Goal: Transaction & Acquisition: Purchase product/service

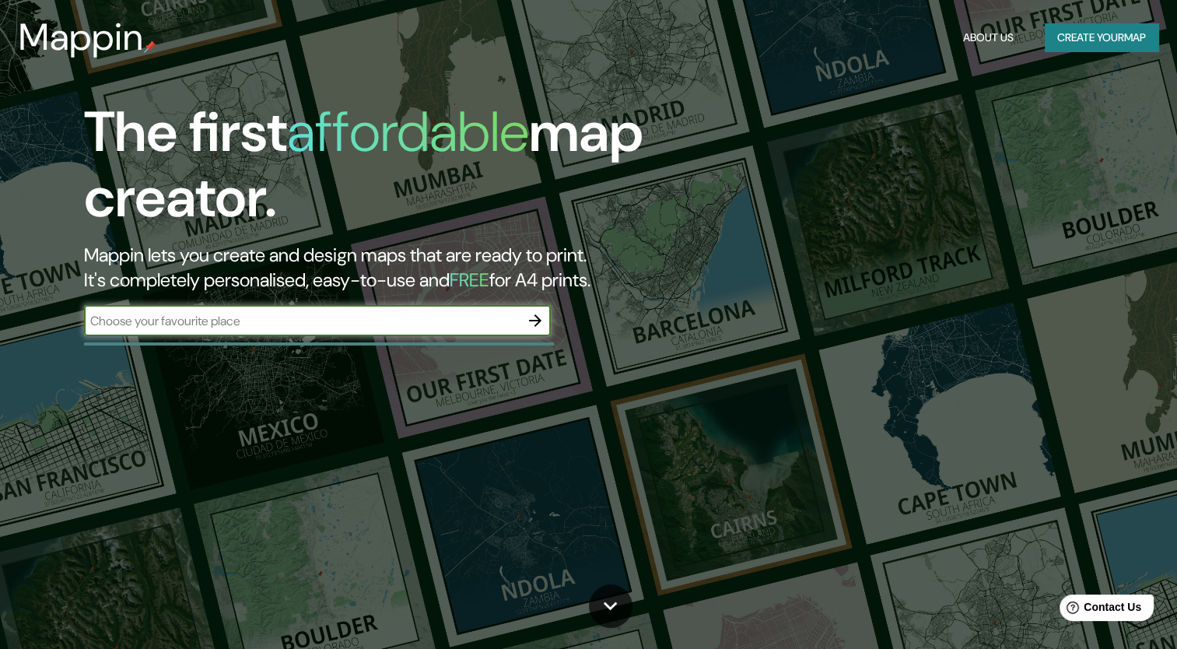
click at [389, 326] on input "text" at bounding box center [302, 321] width 436 height 18
type input "coyoacan ciudad de [GEOGRAPHIC_DATA]"
click at [531, 321] on icon "button" at bounding box center [535, 320] width 12 height 12
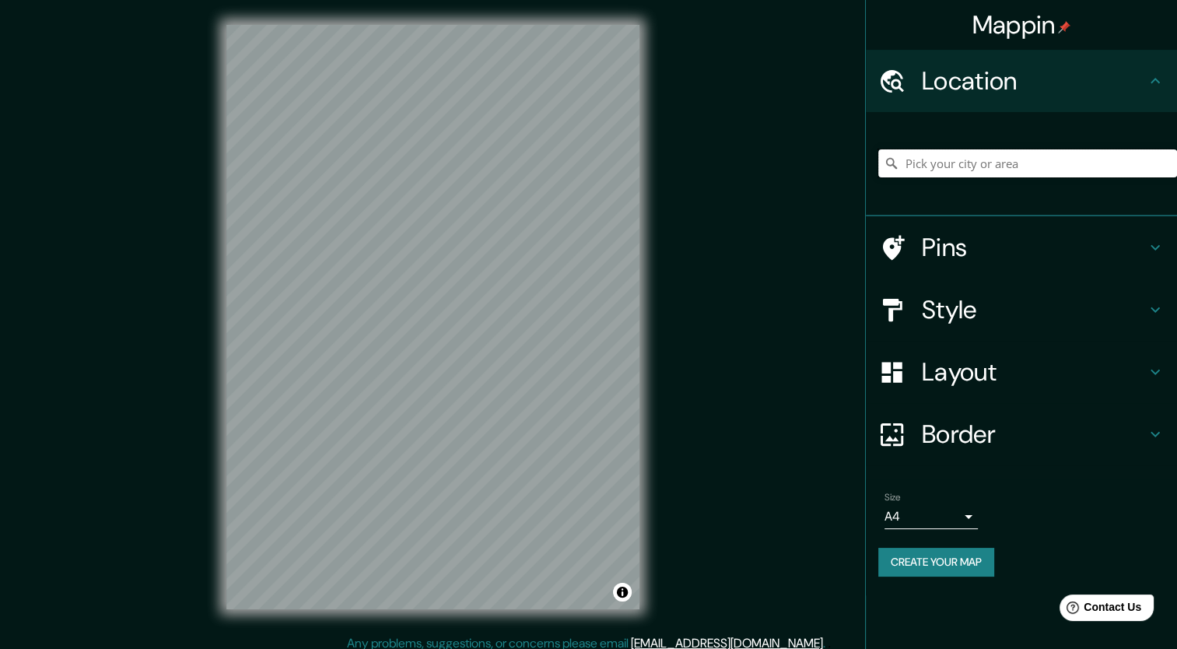
click at [976, 166] on input "Pick your city or area" at bounding box center [1028, 163] width 299 height 28
type input "Coyoacán, [GEOGRAPHIC_DATA], [GEOGRAPHIC_DATA]"
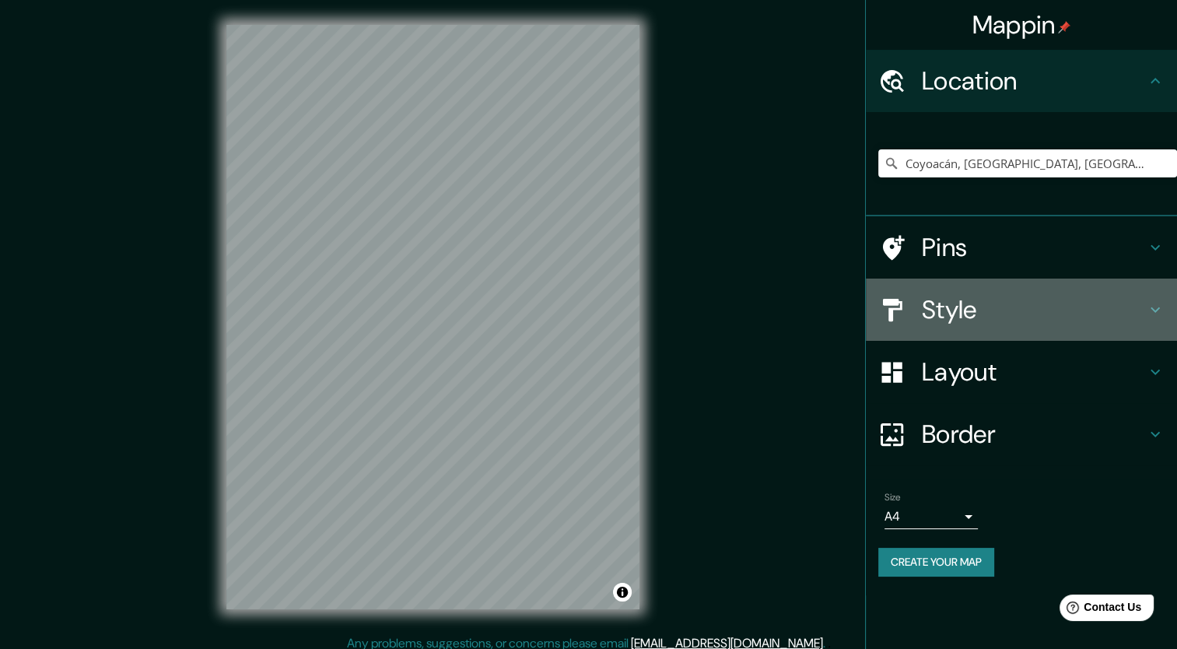
click at [931, 316] on h4 "Style" at bounding box center [1034, 309] width 224 height 31
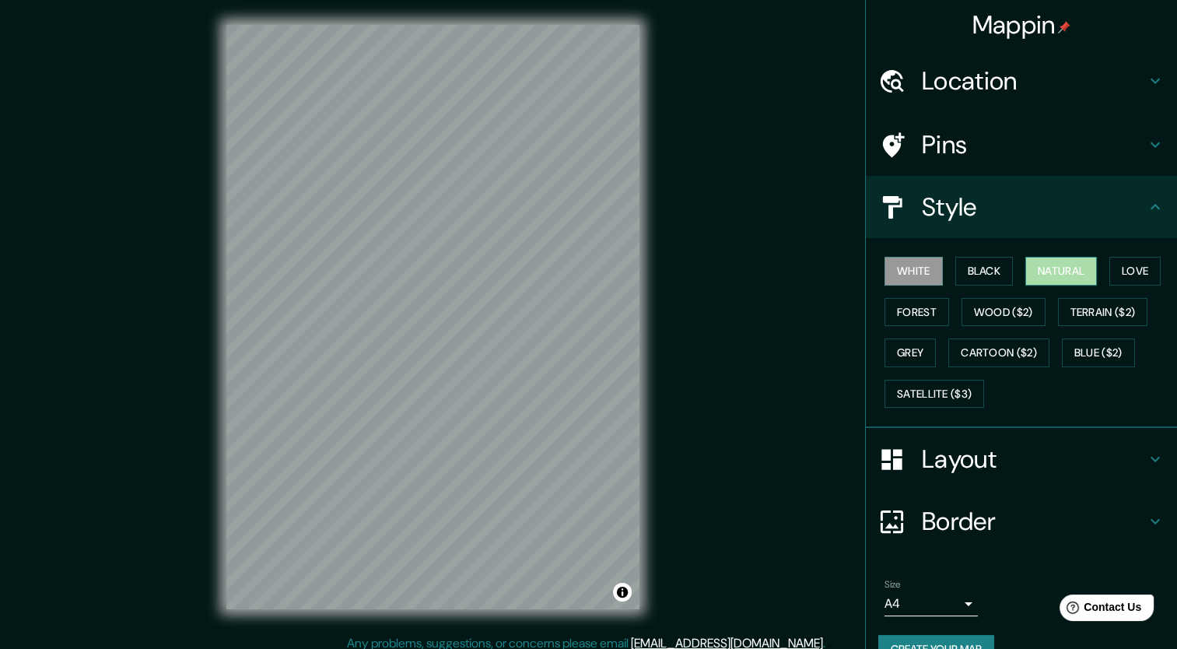
click at [1058, 272] on button "Natural" at bounding box center [1062, 271] width 72 height 29
click at [905, 319] on button "Forest" at bounding box center [917, 312] width 65 height 29
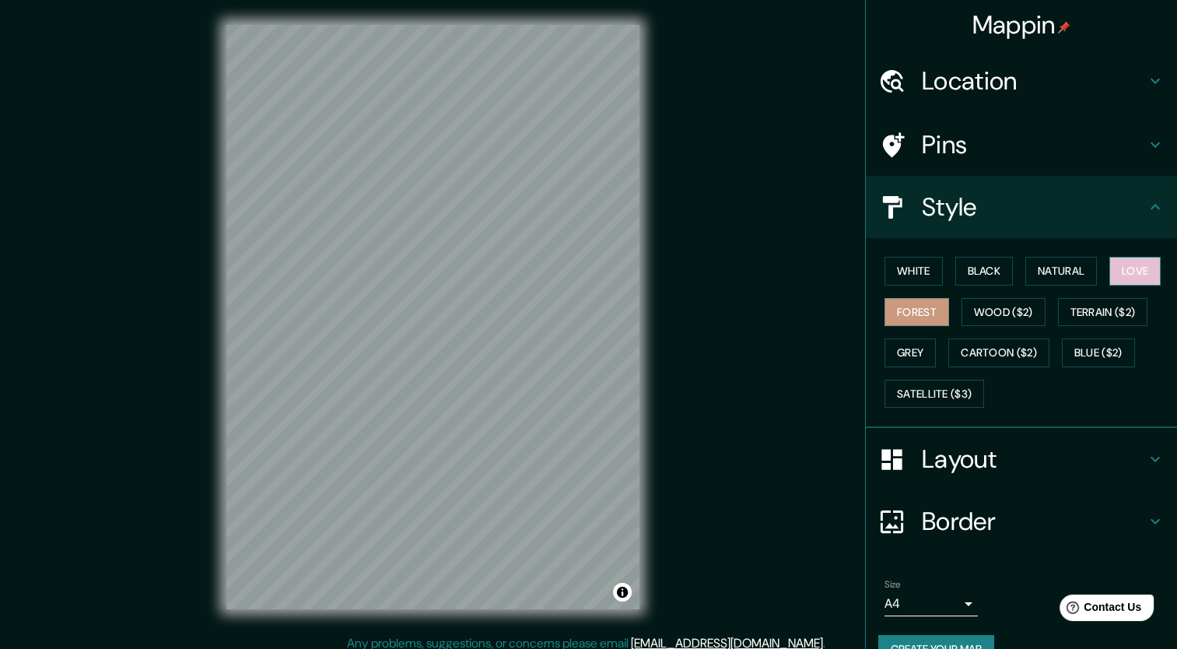
click at [1132, 272] on button "Love" at bounding box center [1135, 271] width 51 height 29
click at [1052, 276] on button "Natural" at bounding box center [1062, 271] width 72 height 29
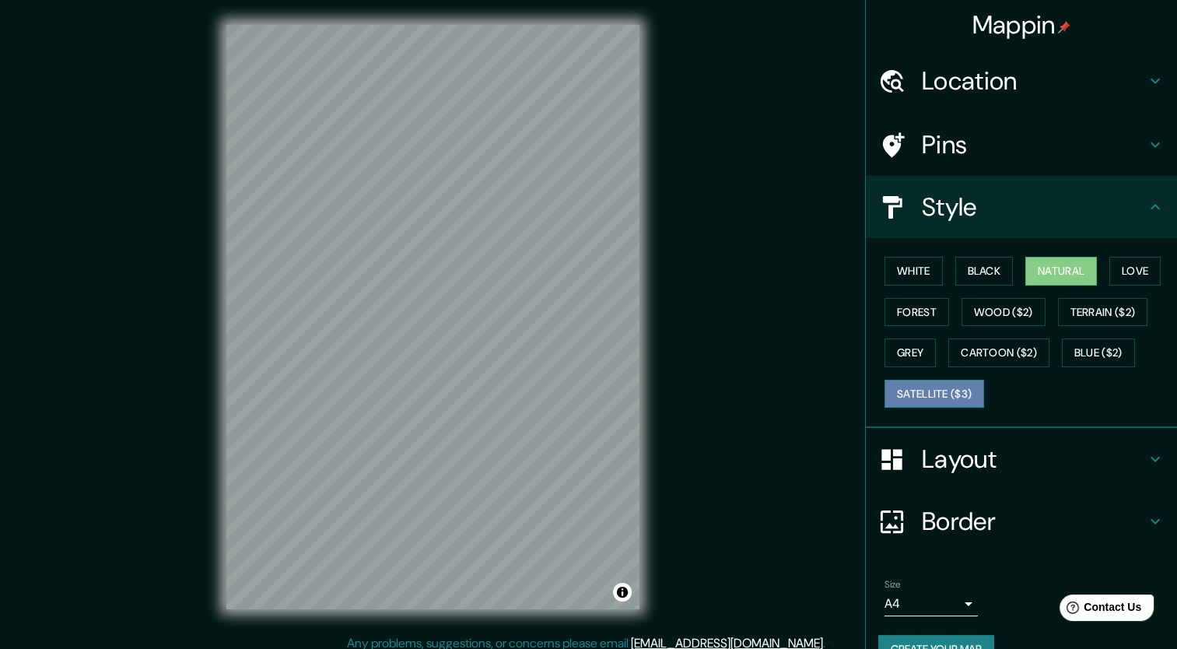
click at [915, 390] on button "Satellite ($3)" at bounding box center [935, 394] width 100 height 29
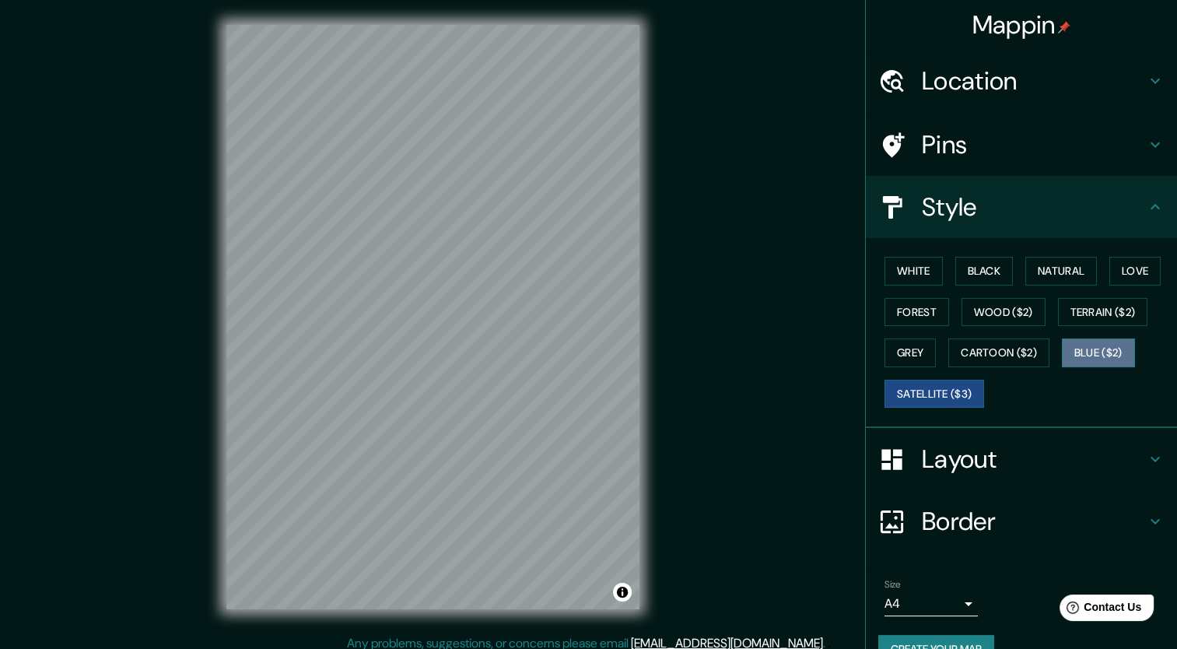
click at [1080, 346] on button "Blue ($2)" at bounding box center [1098, 352] width 73 height 29
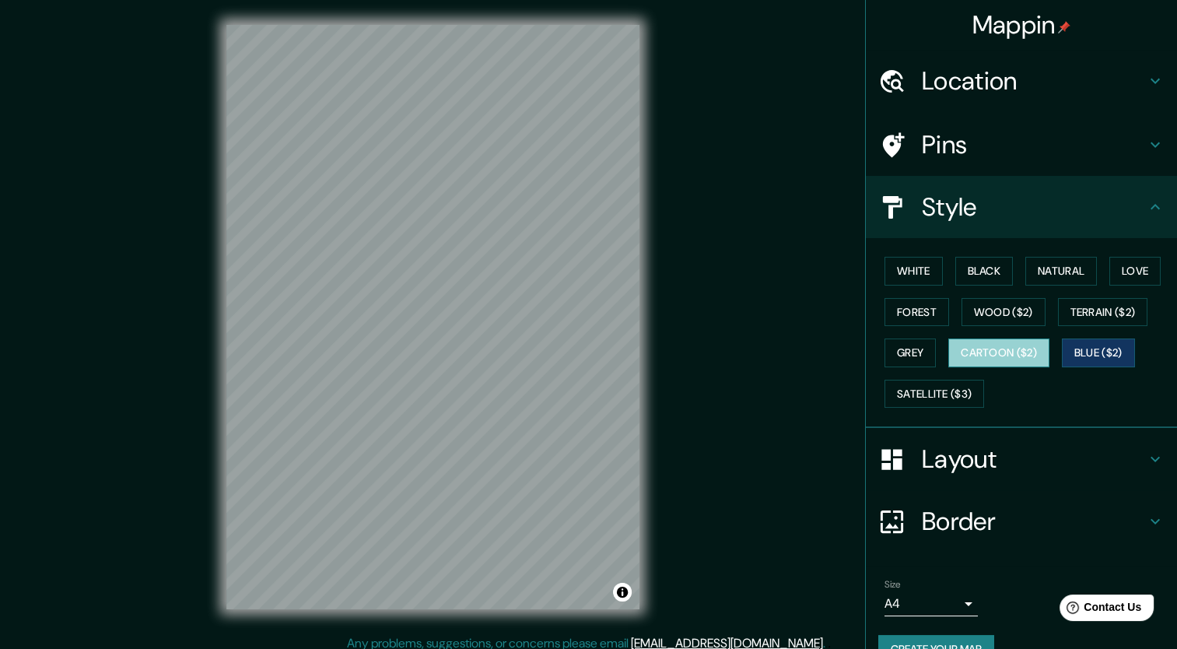
click at [1015, 347] on button "Cartoon ($2)" at bounding box center [999, 352] width 101 height 29
click at [902, 356] on button "Grey" at bounding box center [910, 352] width 51 height 29
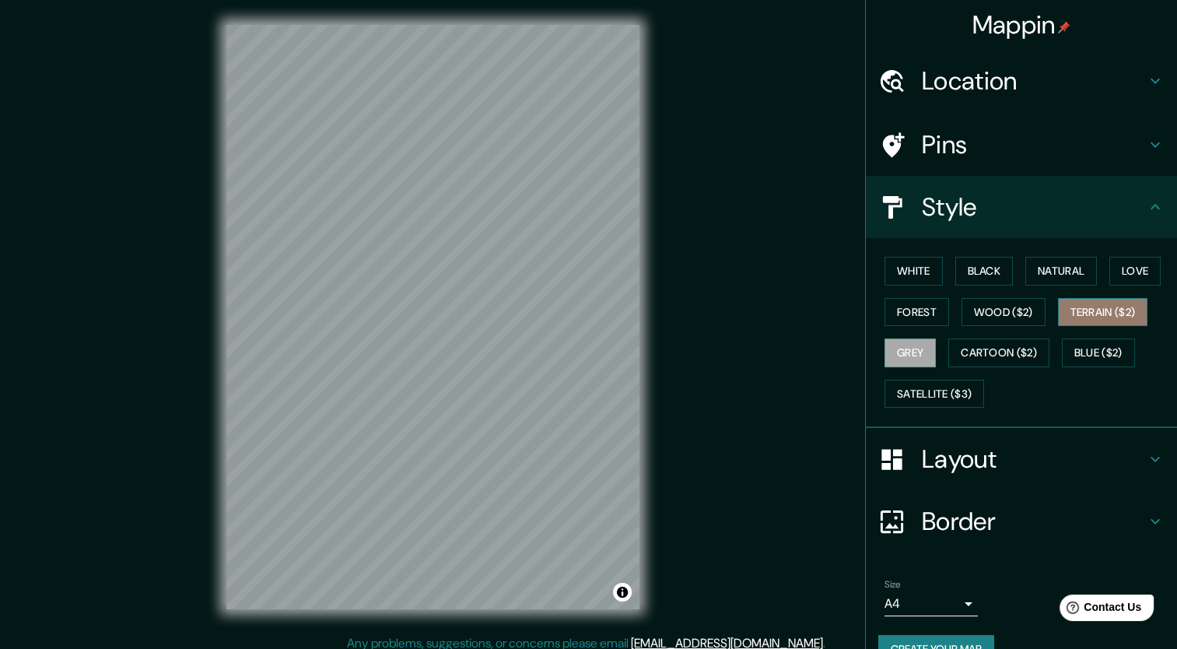
click at [1107, 314] on button "Terrain ($2)" at bounding box center [1103, 312] width 90 height 29
click at [1043, 260] on button "Natural" at bounding box center [1062, 271] width 72 height 29
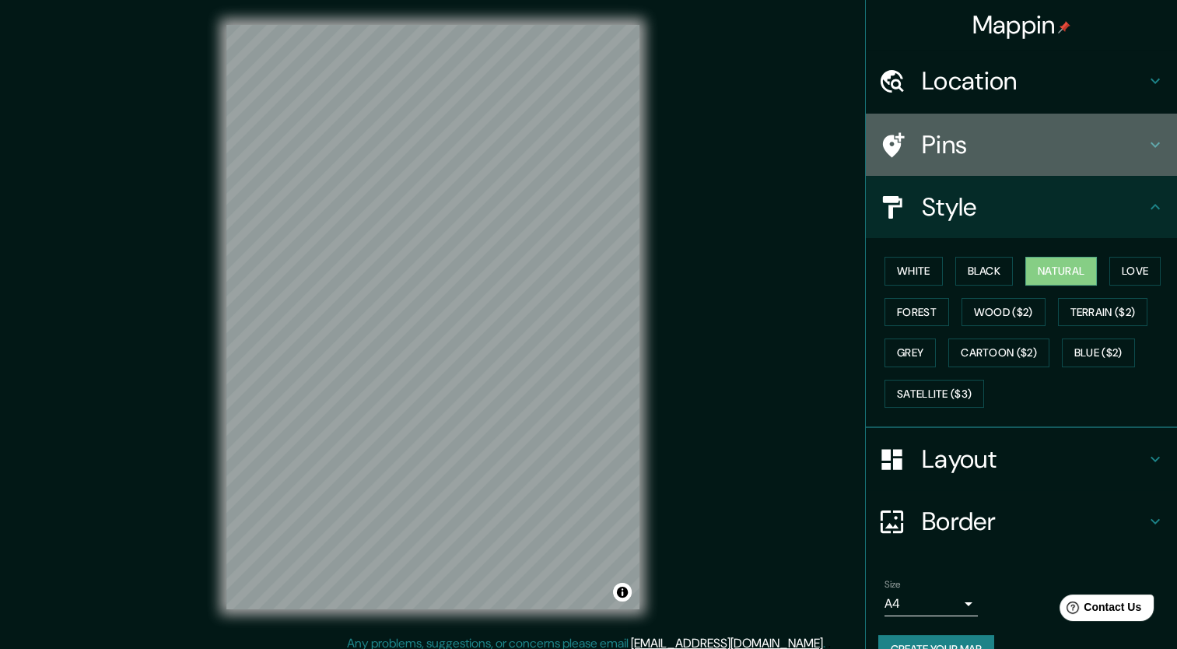
click at [1146, 140] on icon at bounding box center [1155, 144] width 19 height 19
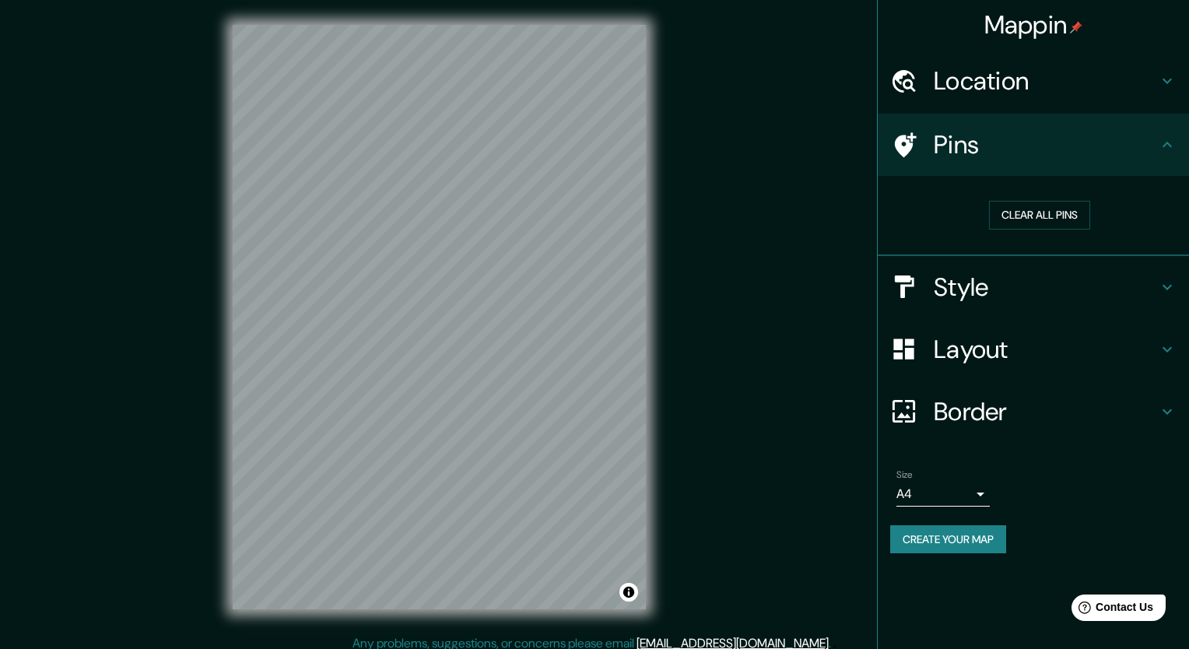
click at [971, 500] on body "Mappin Location [GEOGRAPHIC_DATA], [GEOGRAPHIC_DATA], [GEOGRAPHIC_DATA] [GEOGRA…" at bounding box center [594, 324] width 1189 height 649
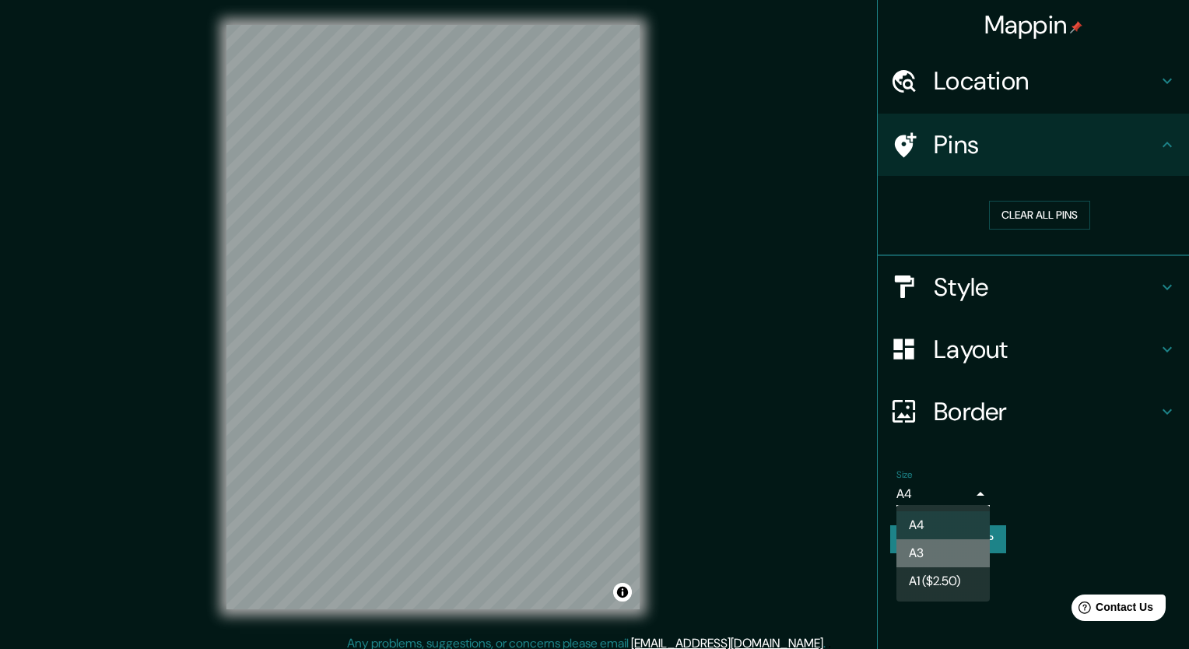
click at [950, 555] on li "A3" at bounding box center [942, 553] width 93 height 28
type input "a4"
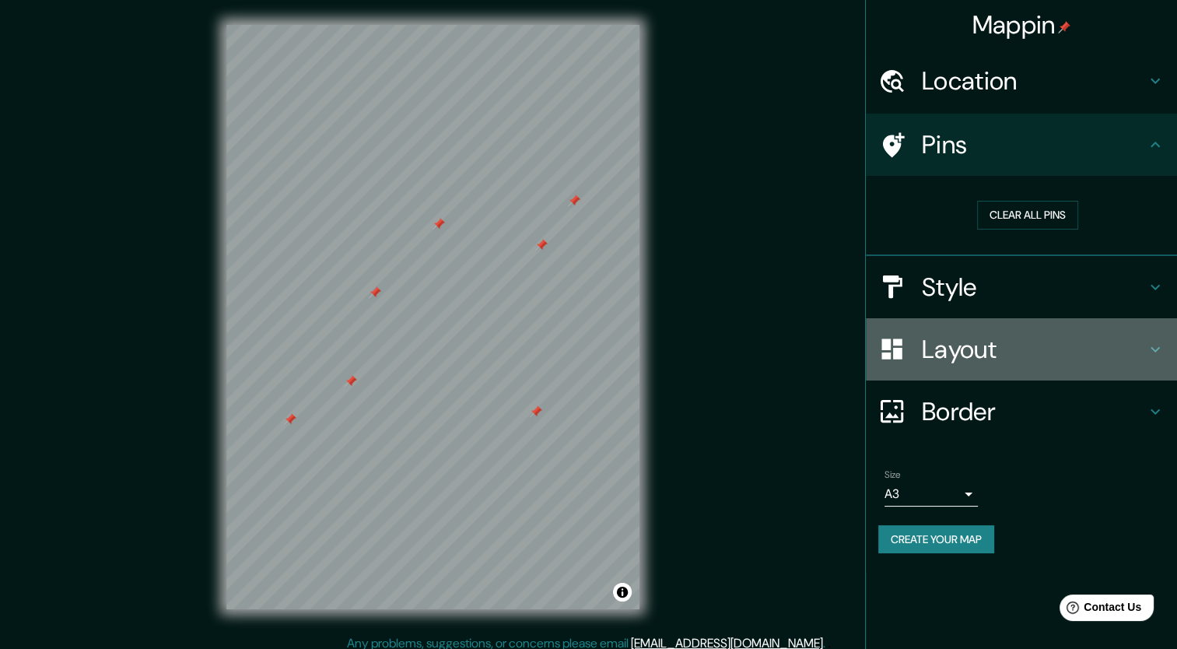
click at [1040, 341] on h4 "Layout" at bounding box center [1034, 349] width 224 height 31
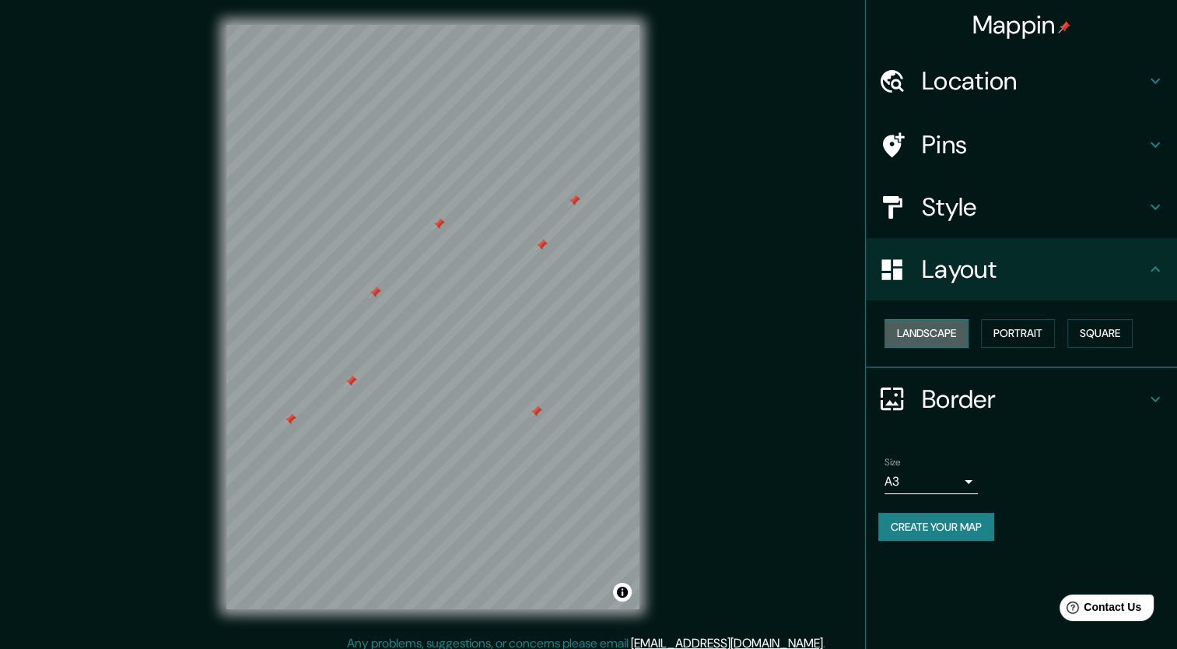
click at [924, 337] on button "Landscape" at bounding box center [927, 333] width 84 height 29
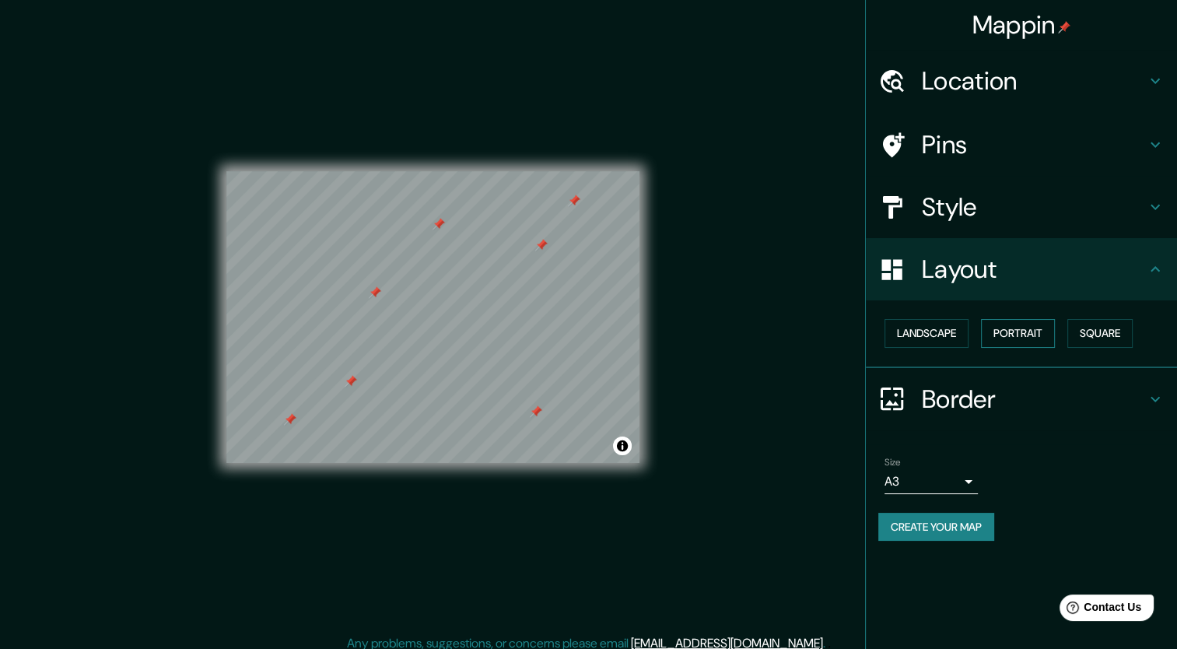
click at [1015, 334] on button "Portrait" at bounding box center [1018, 333] width 74 height 29
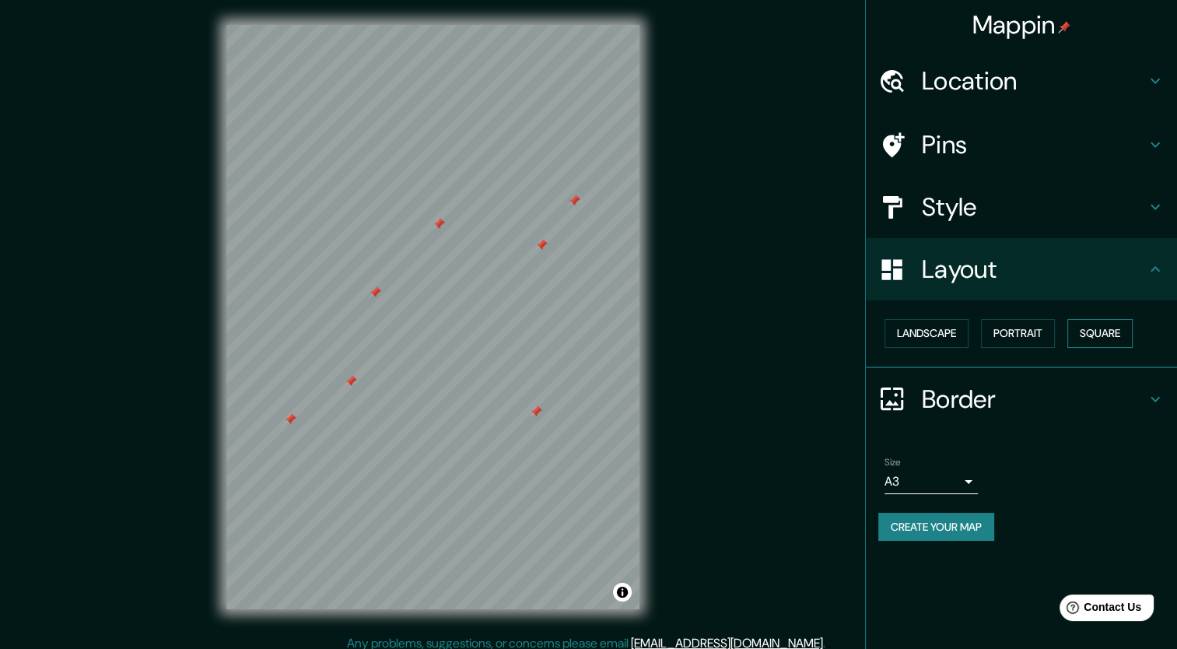
click at [1104, 332] on button "Square" at bounding box center [1100, 333] width 65 height 29
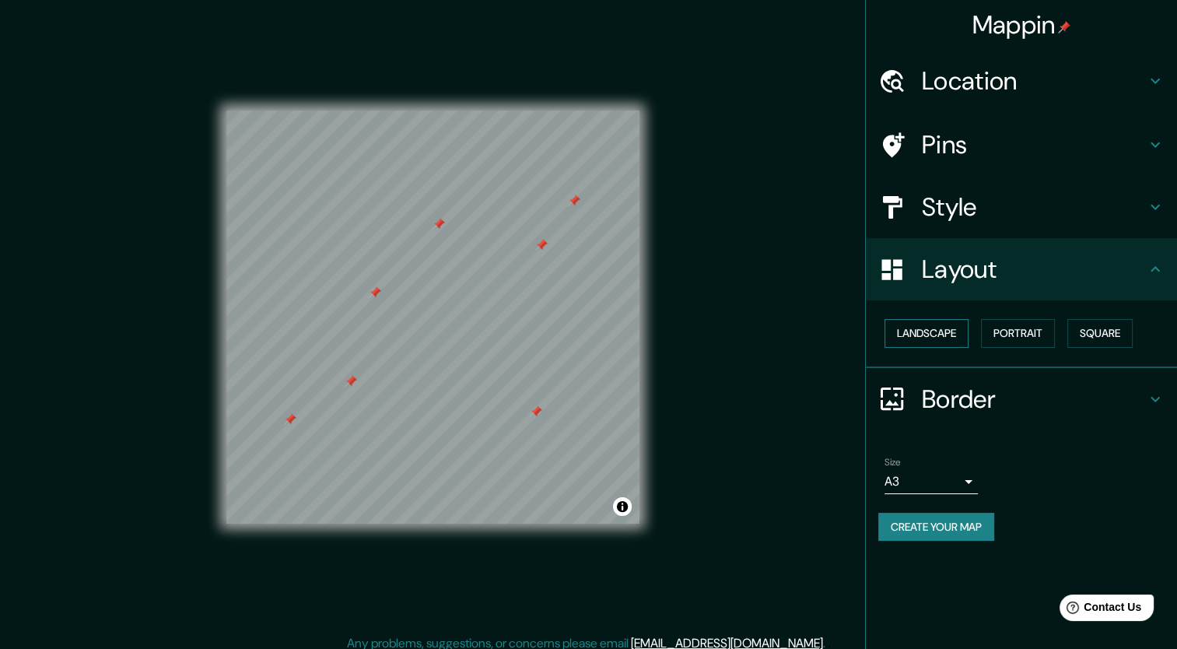
click at [928, 334] on button "Landscape" at bounding box center [927, 333] width 84 height 29
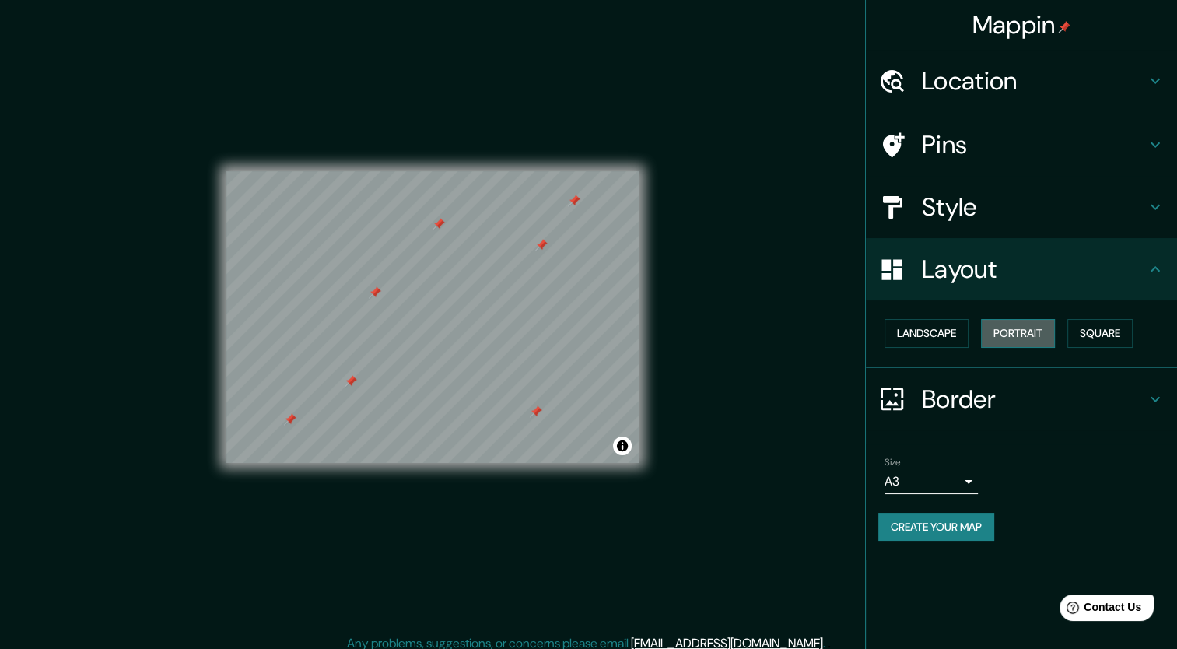
click at [1050, 336] on button "Portrait" at bounding box center [1018, 333] width 74 height 29
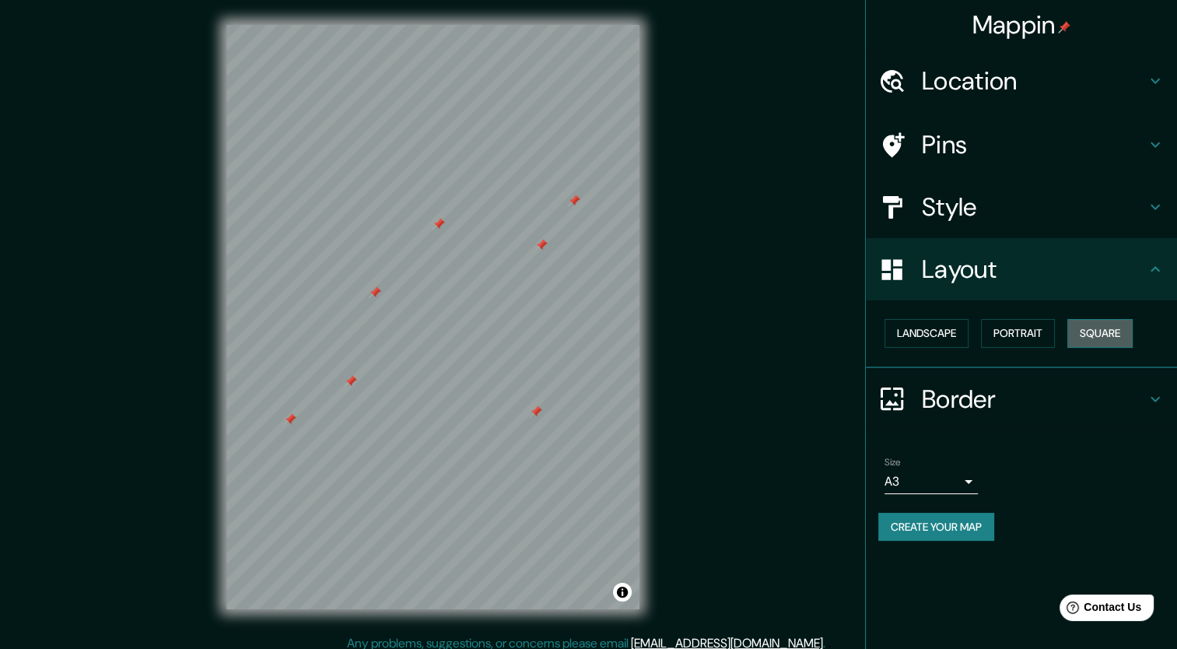
click at [1109, 340] on button "Square" at bounding box center [1100, 333] width 65 height 29
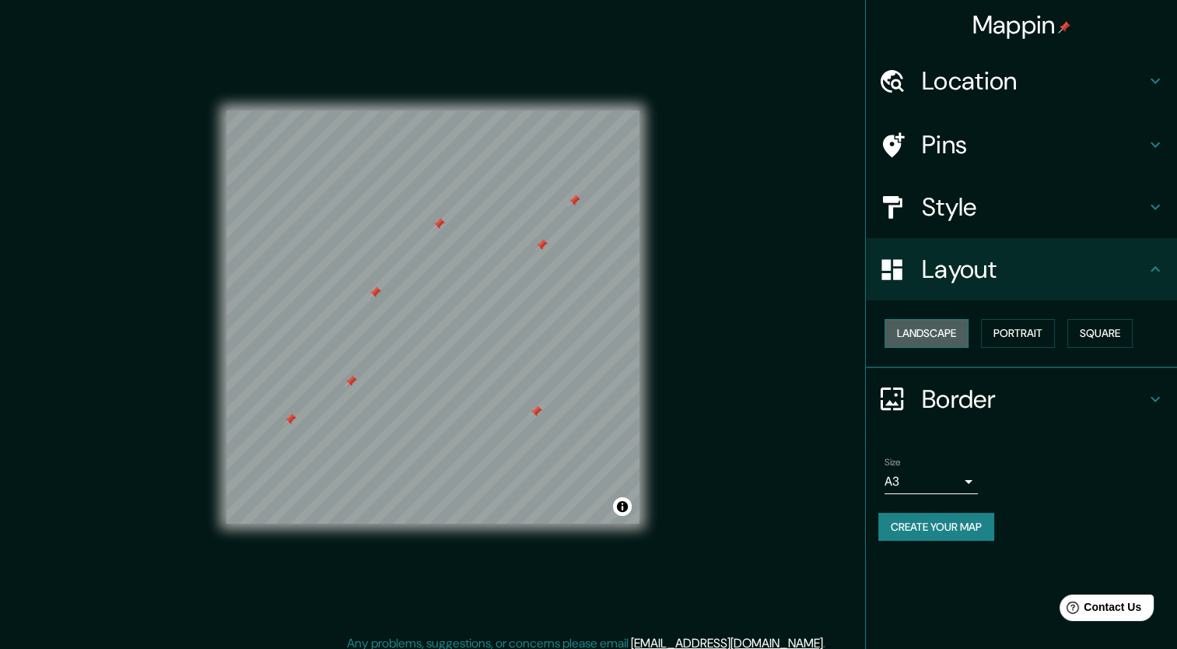
click at [930, 324] on button "Landscape" at bounding box center [927, 333] width 84 height 29
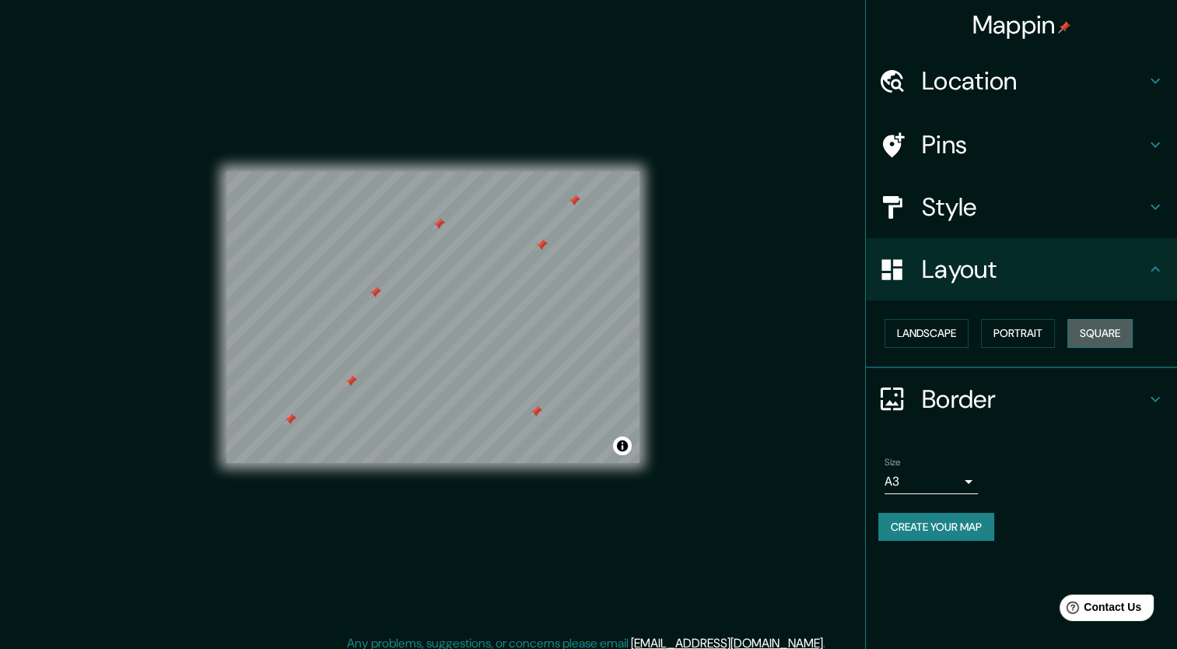
click at [1128, 335] on button "Square" at bounding box center [1100, 333] width 65 height 29
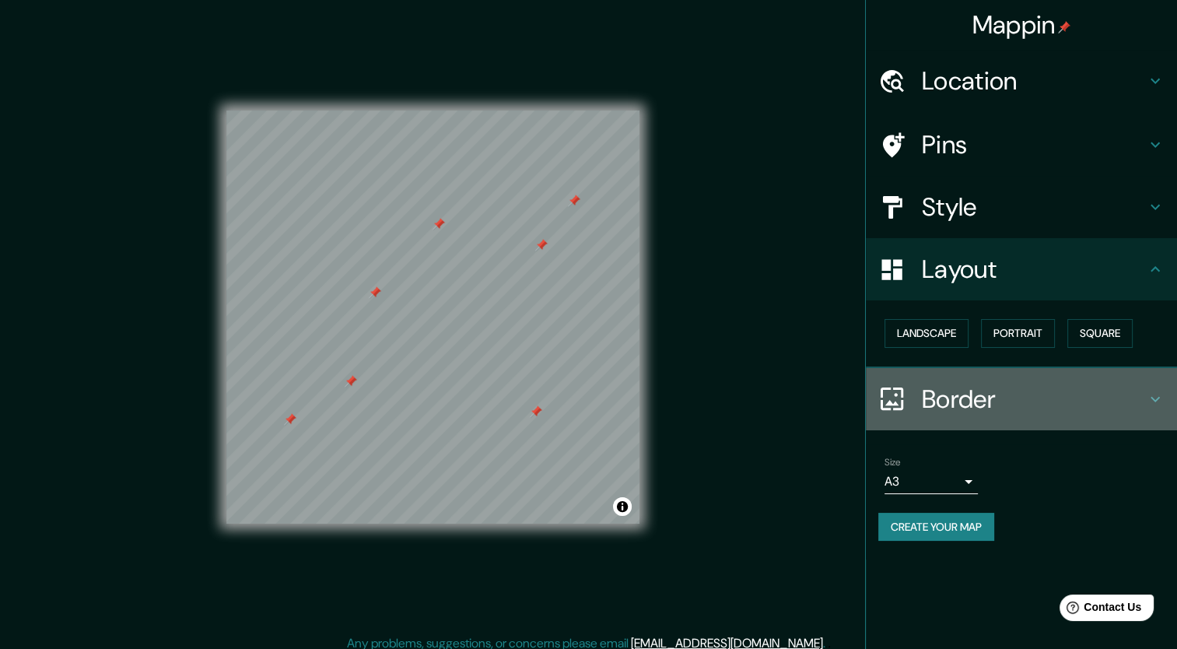
click at [1161, 394] on icon at bounding box center [1155, 399] width 19 height 19
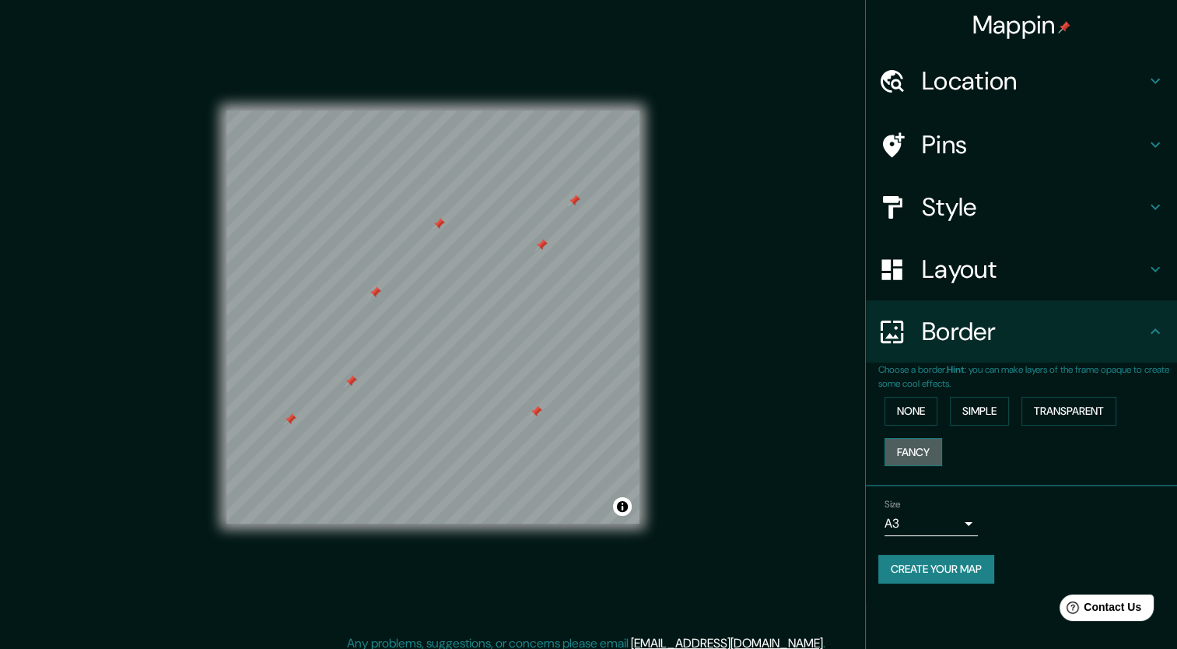
click at [921, 456] on button "Fancy" at bounding box center [914, 452] width 58 height 29
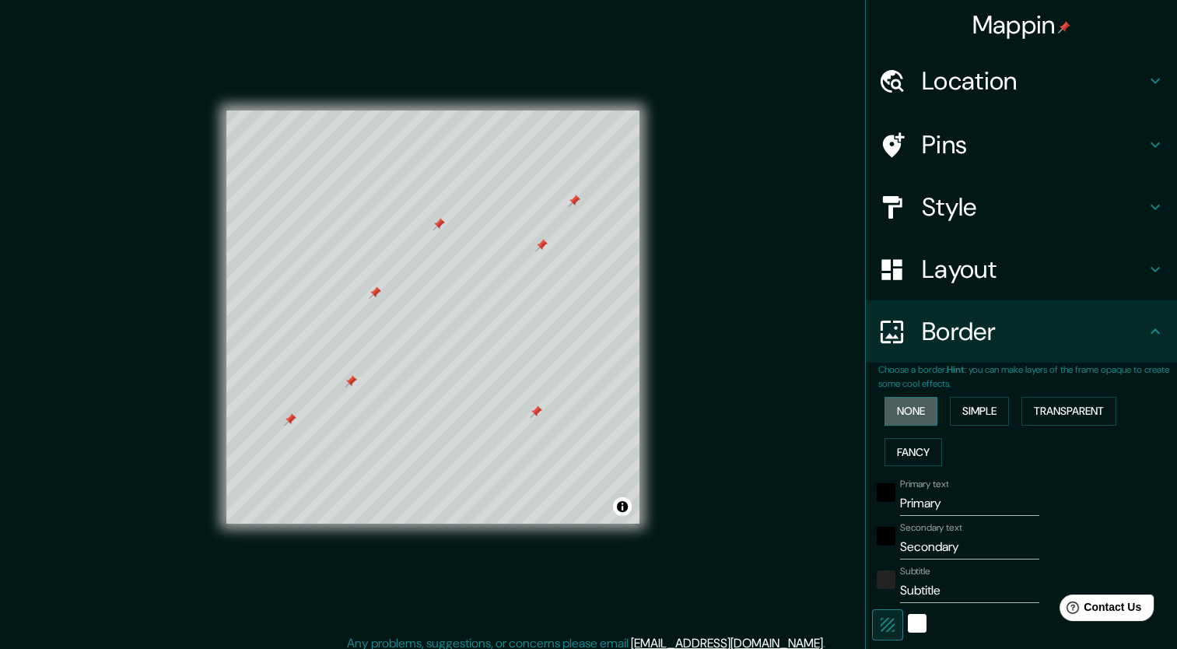
click at [918, 422] on button "None" at bounding box center [911, 411] width 53 height 29
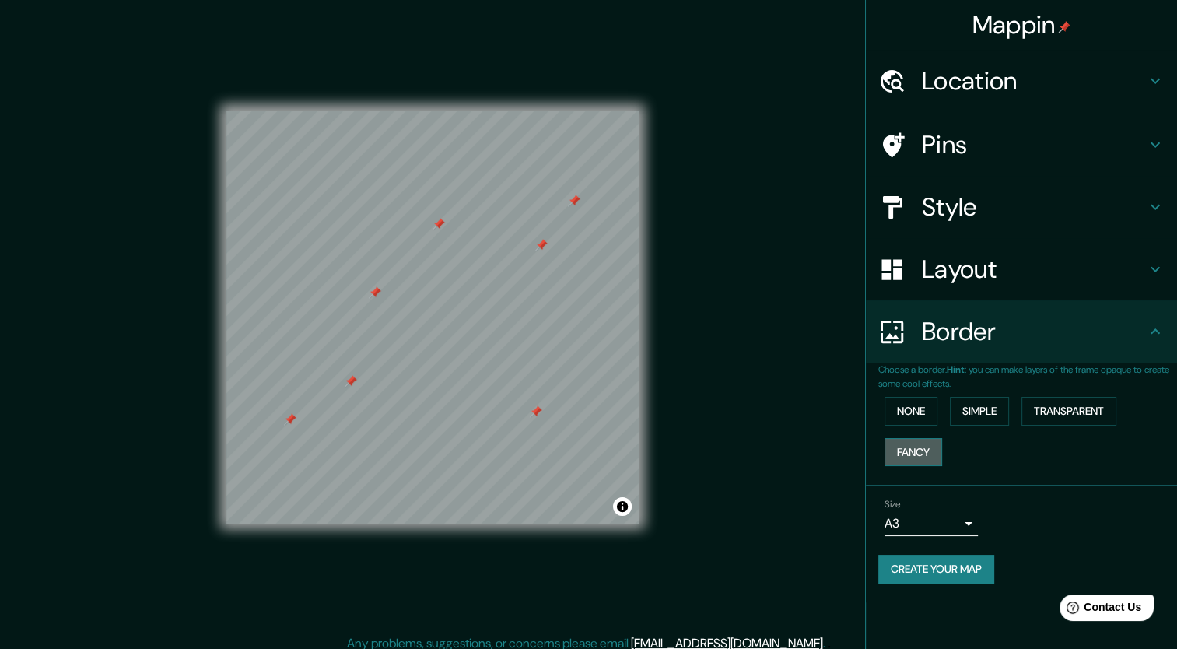
click at [910, 458] on button "Fancy" at bounding box center [914, 452] width 58 height 29
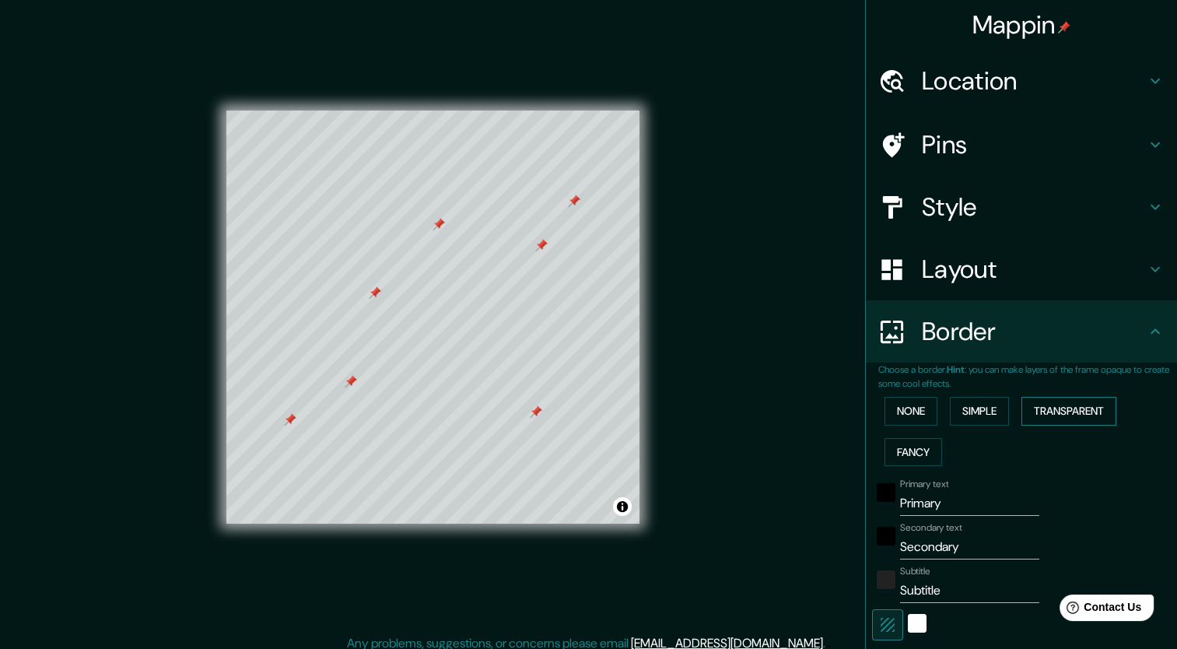
click at [1033, 416] on button "Transparent" at bounding box center [1069, 411] width 95 height 29
click at [905, 405] on button "None" at bounding box center [911, 411] width 53 height 29
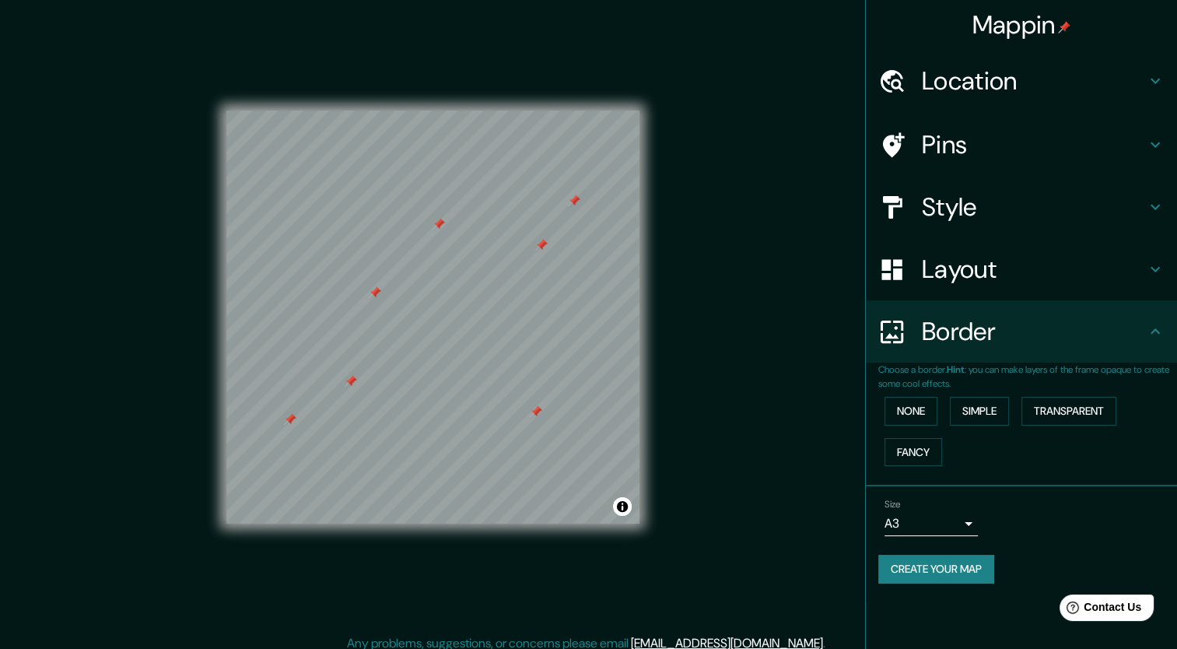
click at [926, 570] on button "Create your map" at bounding box center [937, 569] width 116 height 29
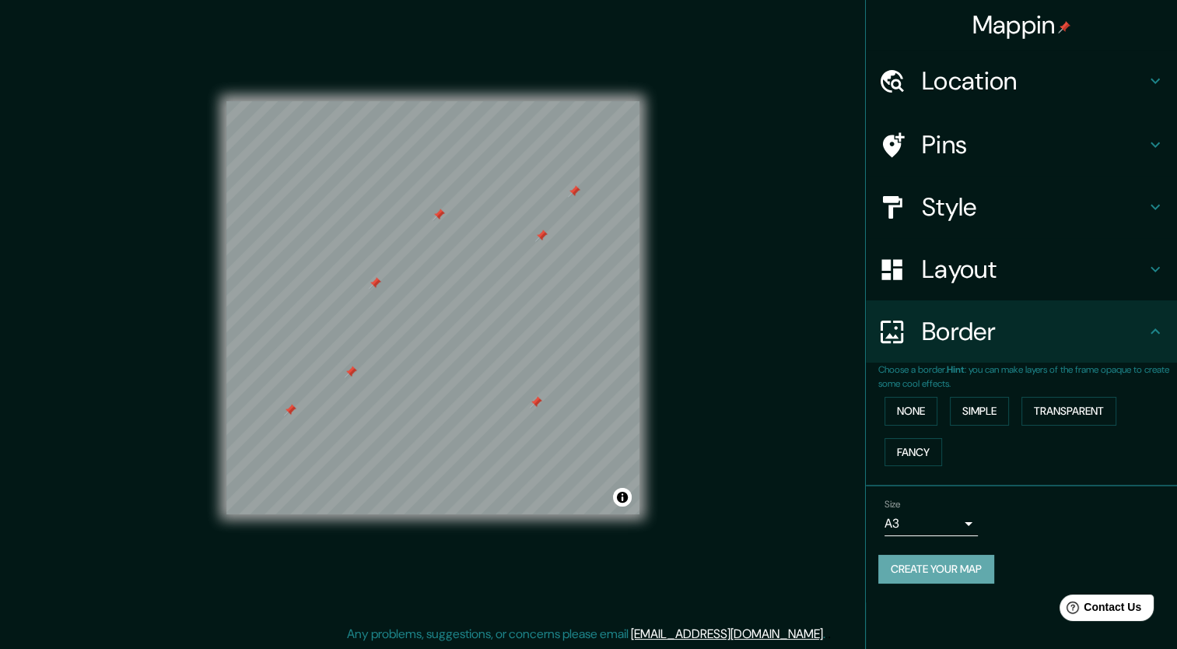
click at [925, 570] on button "Create your map" at bounding box center [937, 569] width 116 height 29
click at [1152, 88] on icon at bounding box center [1155, 81] width 19 height 19
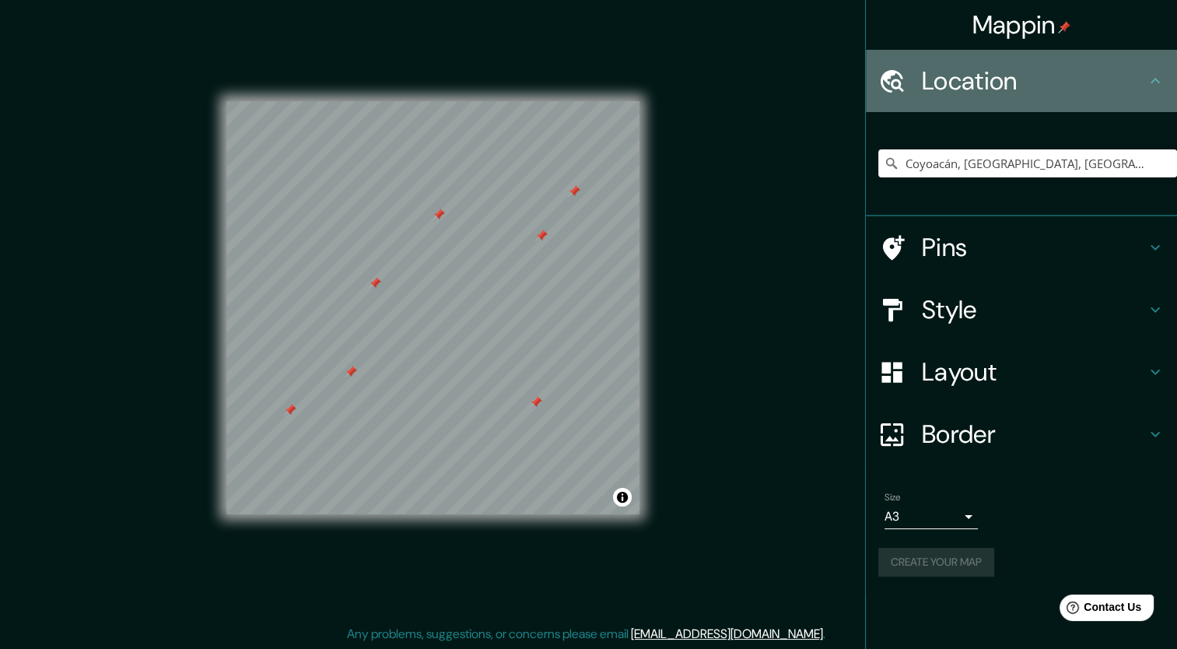
click at [1152, 87] on icon at bounding box center [1155, 81] width 19 height 19
click at [1155, 94] on div "Location" at bounding box center [1021, 81] width 311 height 62
click at [1156, 76] on icon at bounding box center [1155, 81] width 19 height 19
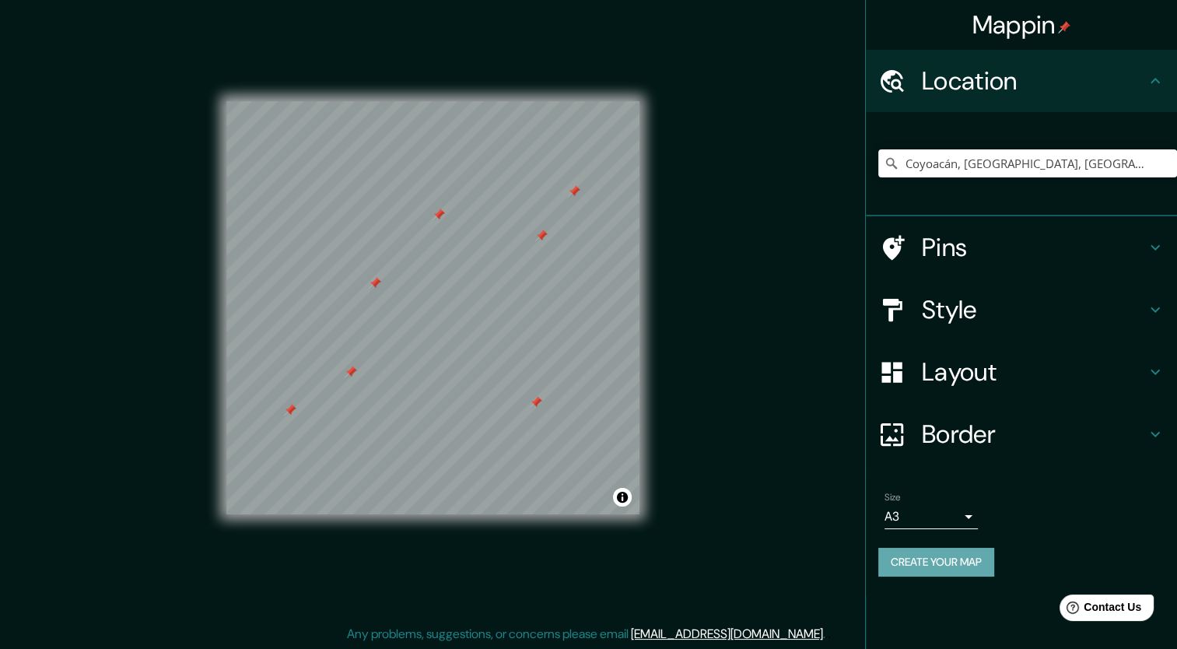
click at [919, 562] on button "Create your map" at bounding box center [937, 562] width 116 height 29
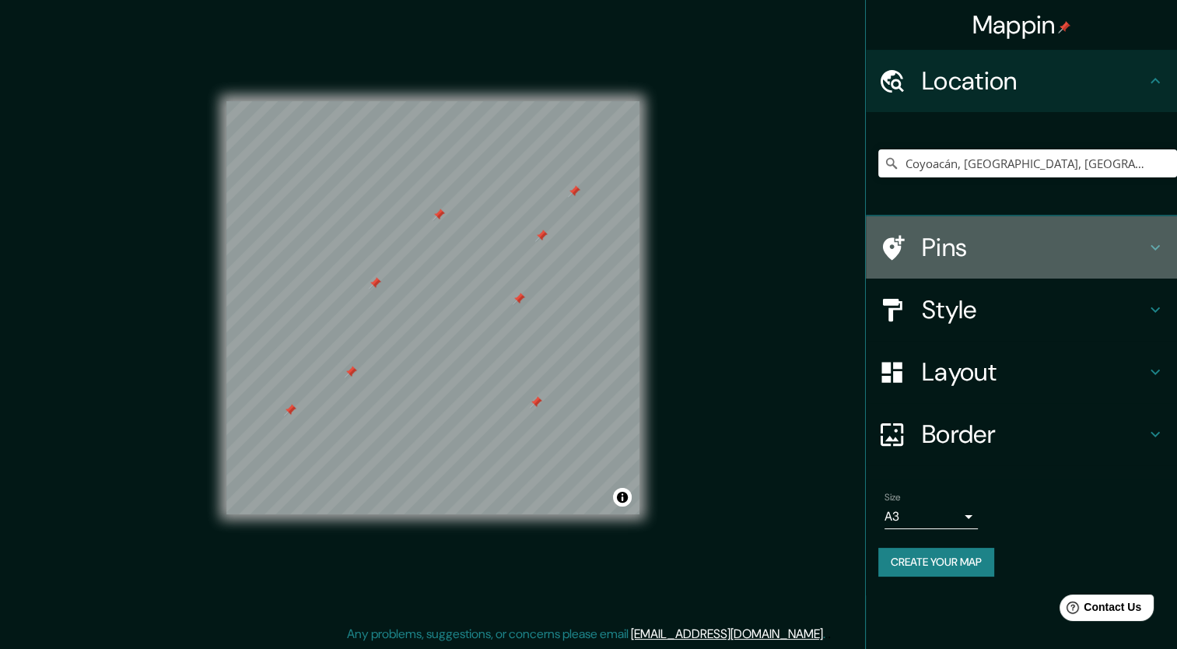
click at [1153, 251] on icon at bounding box center [1155, 247] width 19 height 19
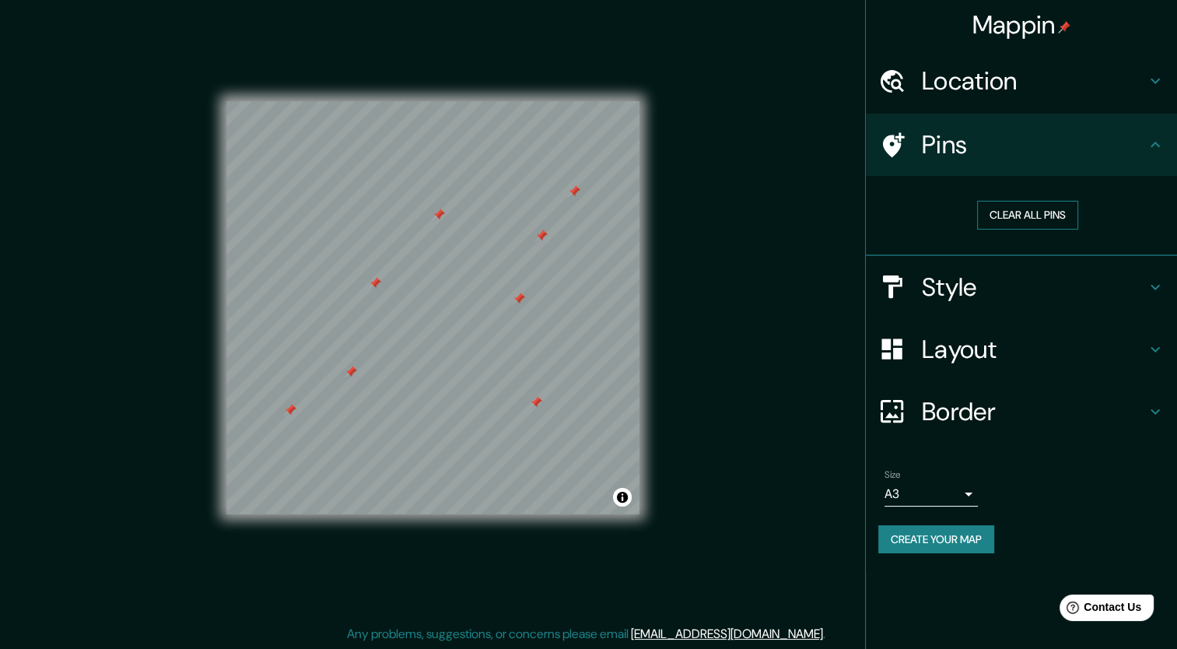
click at [1030, 214] on button "Clear all pins" at bounding box center [1027, 215] width 101 height 29
click at [1108, 406] on h4 "Border" at bounding box center [1034, 411] width 224 height 31
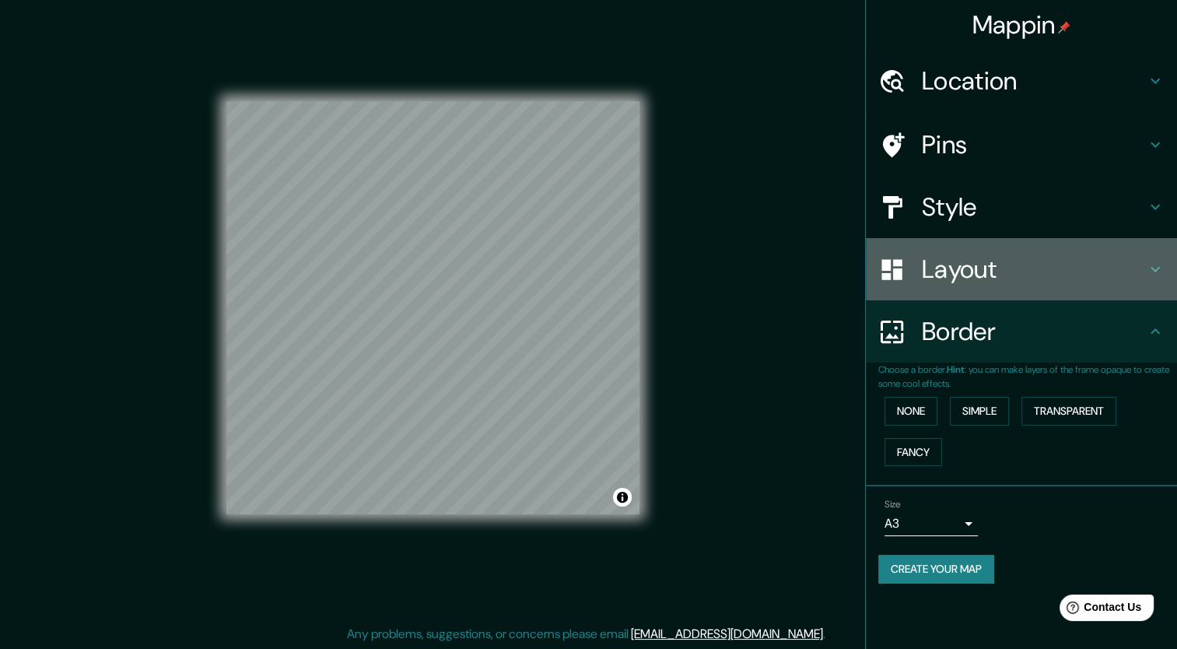
click at [987, 251] on div "Layout" at bounding box center [1021, 269] width 311 height 62
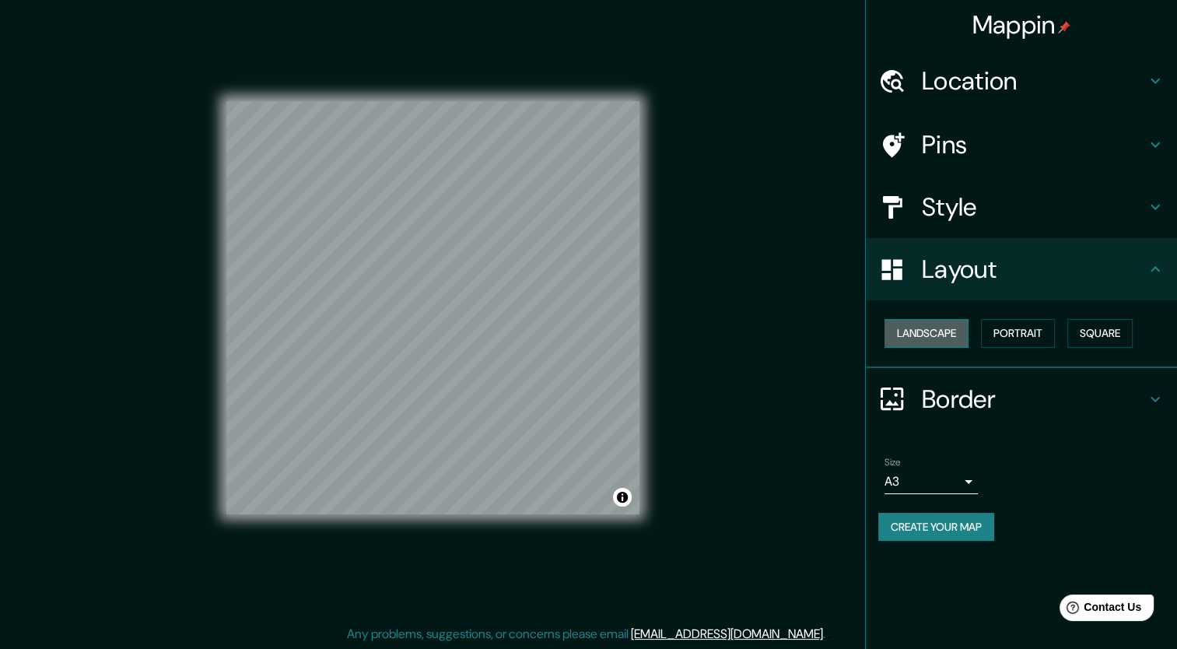
click at [949, 336] on button "Landscape" at bounding box center [927, 333] width 84 height 29
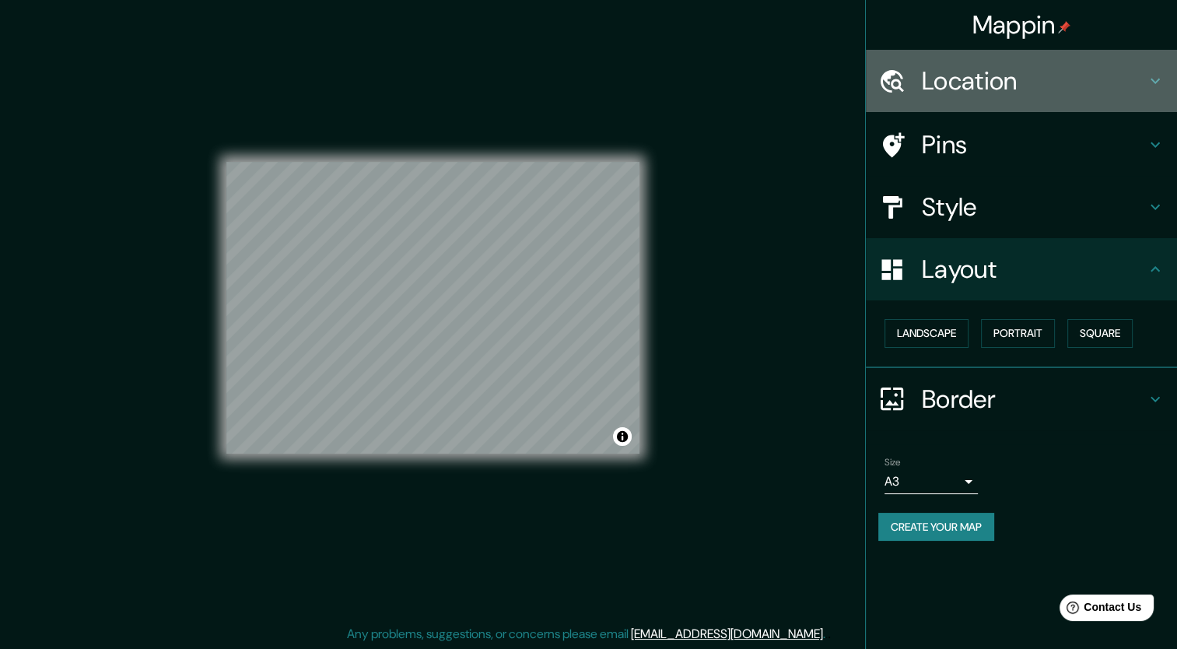
click at [991, 91] on h4 "Location" at bounding box center [1034, 80] width 224 height 31
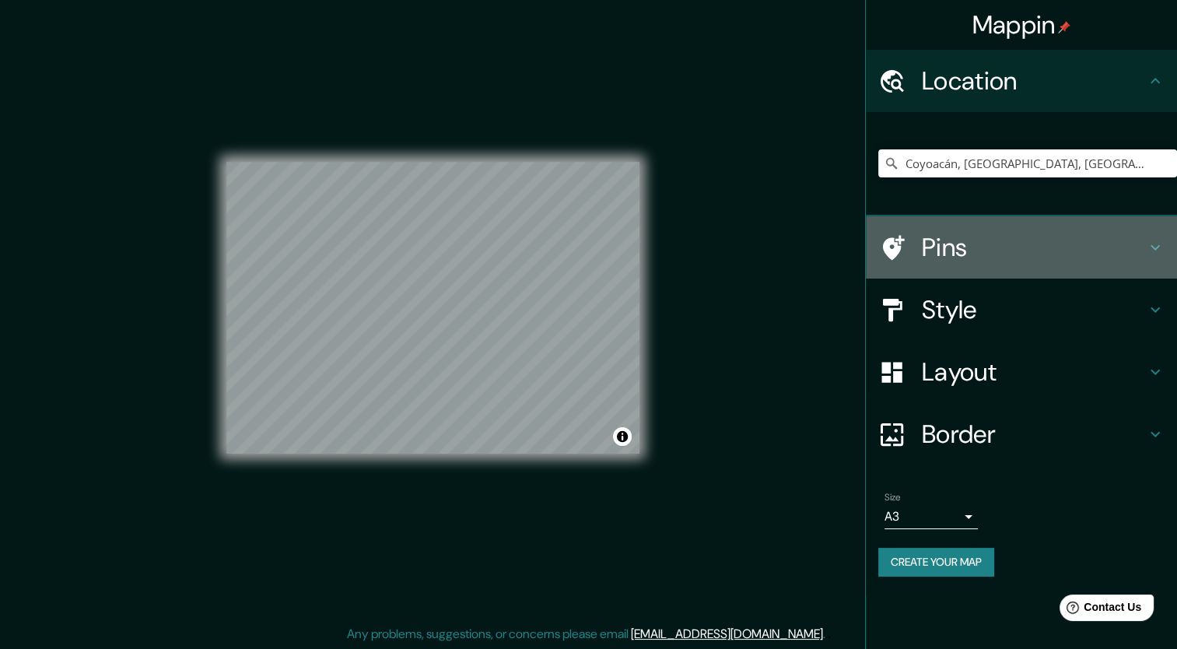
click at [963, 255] on h4 "Pins" at bounding box center [1034, 247] width 224 height 31
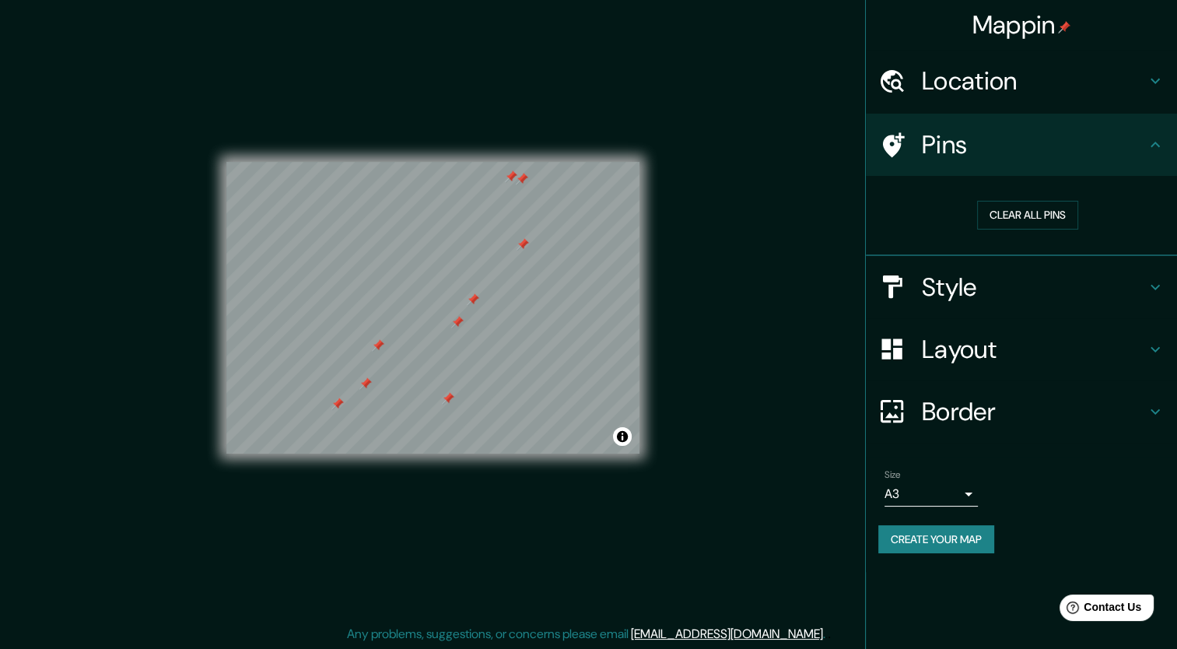
click at [509, 181] on div at bounding box center [511, 176] width 12 height 12
click at [519, 178] on div at bounding box center [522, 179] width 12 height 12
click at [526, 245] on div at bounding box center [523, 244] width 12 height 12
